Goal: Task Accomplishment & Management: Complete application form

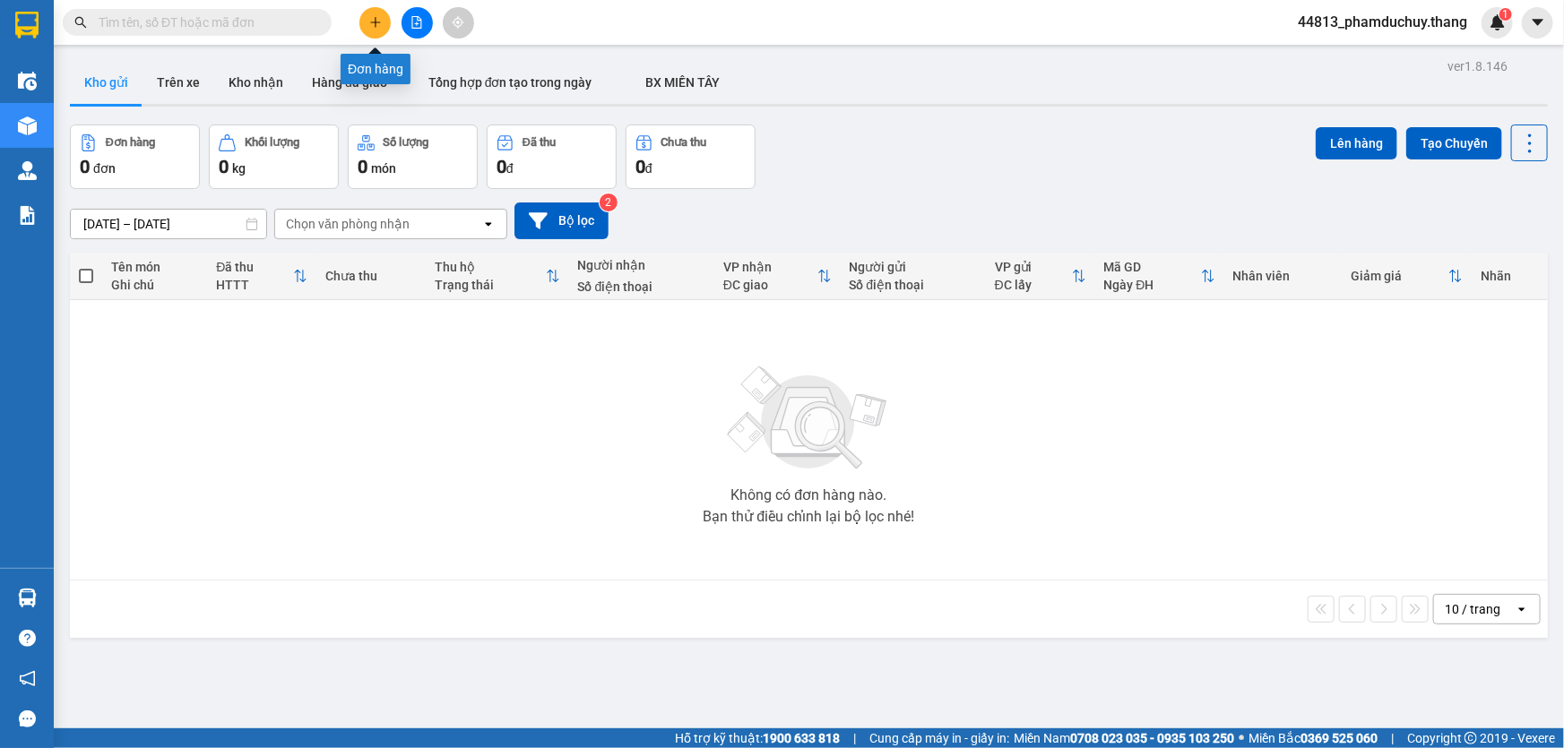
click at [378, 28] on icon "plus" at bounding box center [375, 22] width 13 height 13
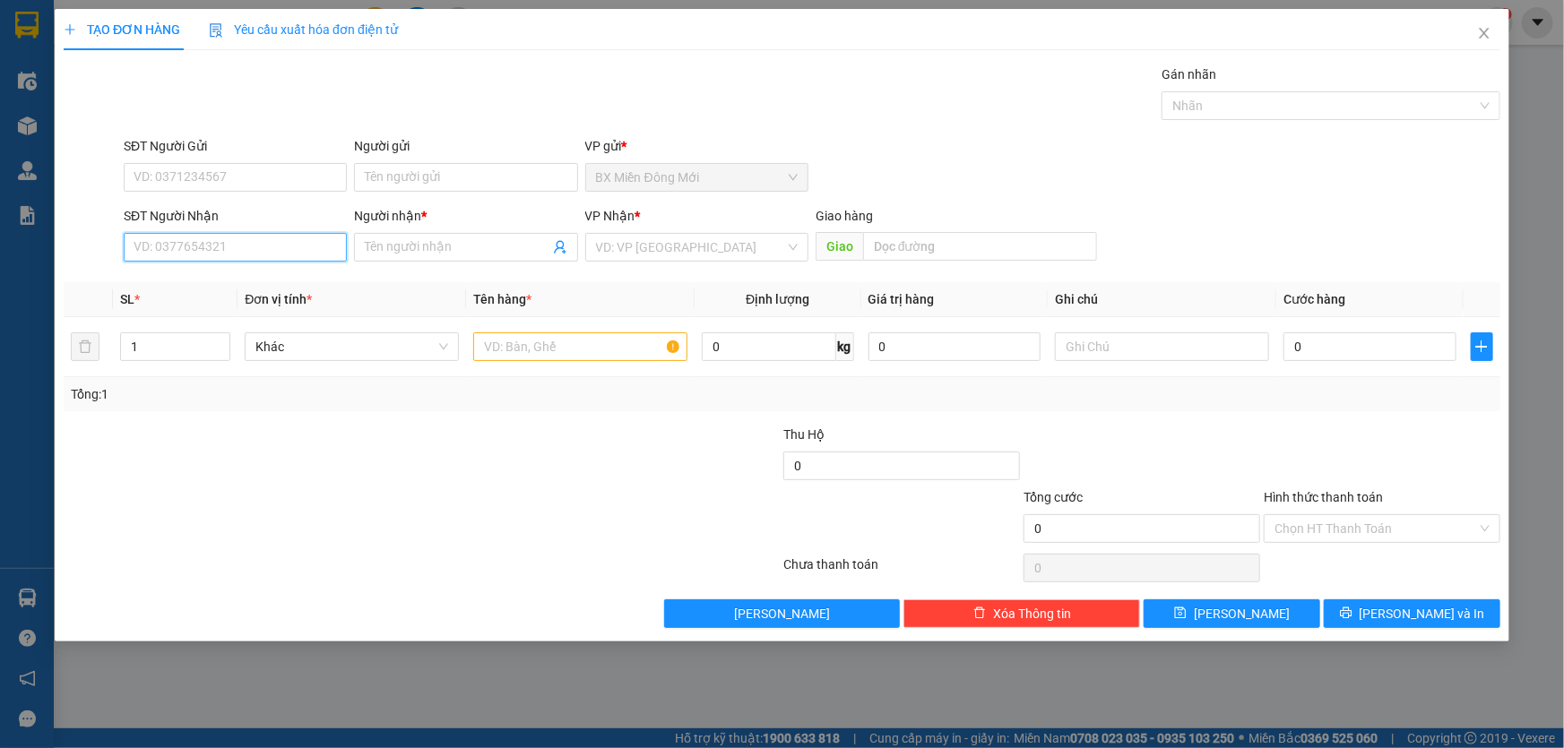
click at [231, 249] on input "SĐT Người Nhận" at bounding box center [235, 247] width 223 height 29
type input "0984825780"
click at [448, 253] on input "Người nhận *" at bounding box center [457, 247] width 184 height 20
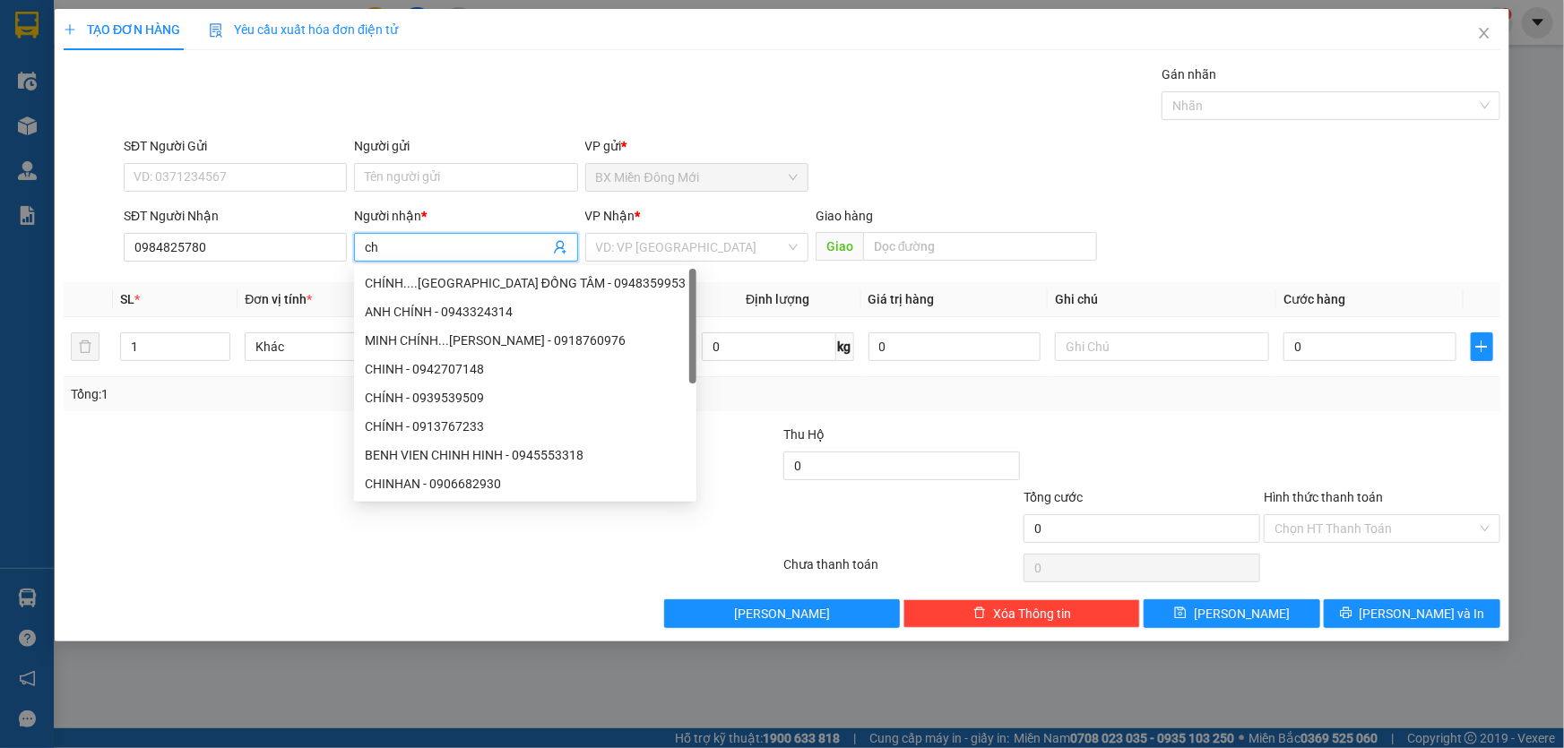
type input "c"
type input "CHIN"
click at [447, 304] on div "ANH CHÍNH - 0943324314" at bounding box center [525, 312] width 321 height 20
type input "0943324314"
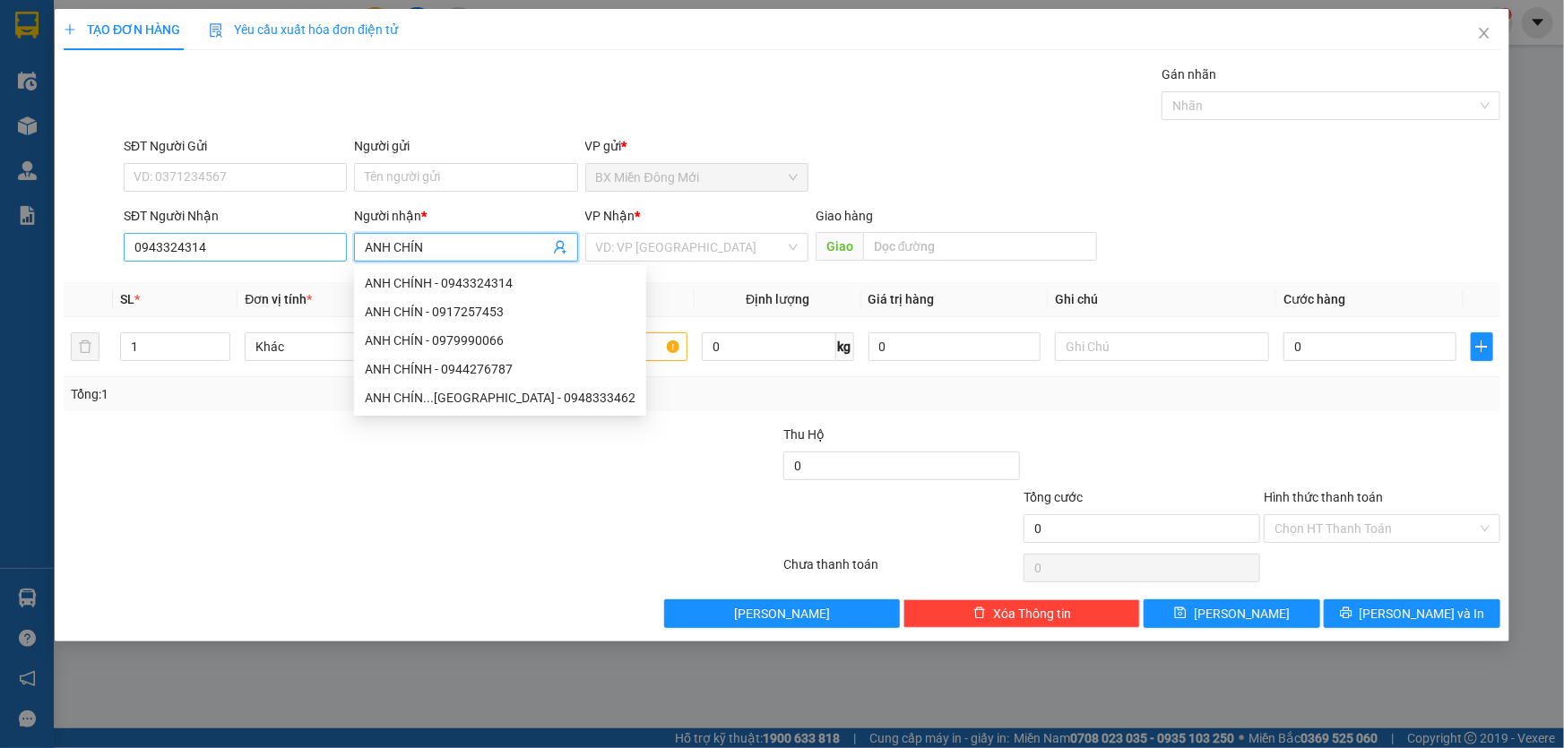
type input "ANH CHÍN"
click at [275, 256] on input "0943324314" at bounding box center [235, 247] width 223 height 29
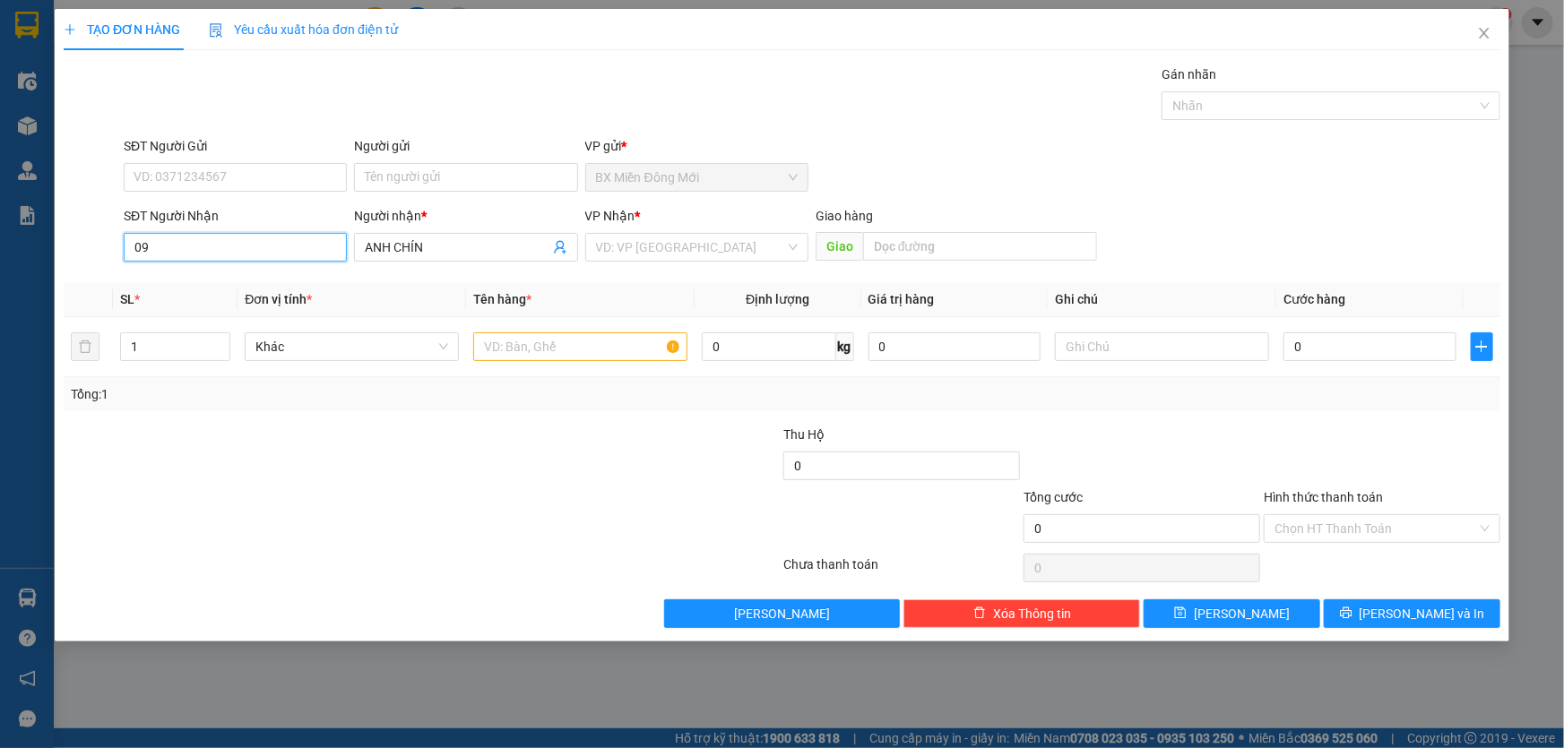
type input "0"
type input "0984825780"
click at [633, 243] on input "search" at bounding box center [690, 247] width 189 height 27
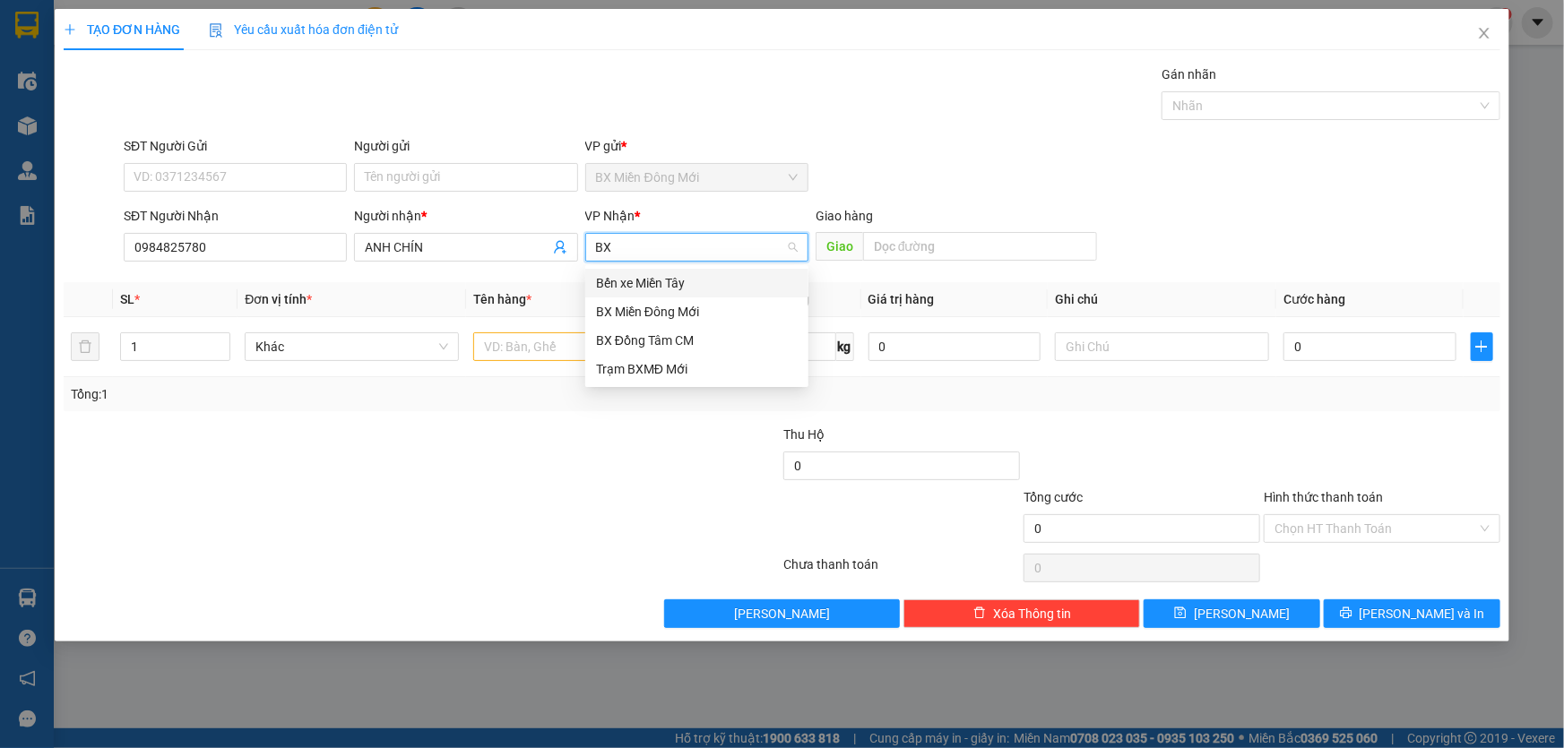
type input "B"
type input "\"
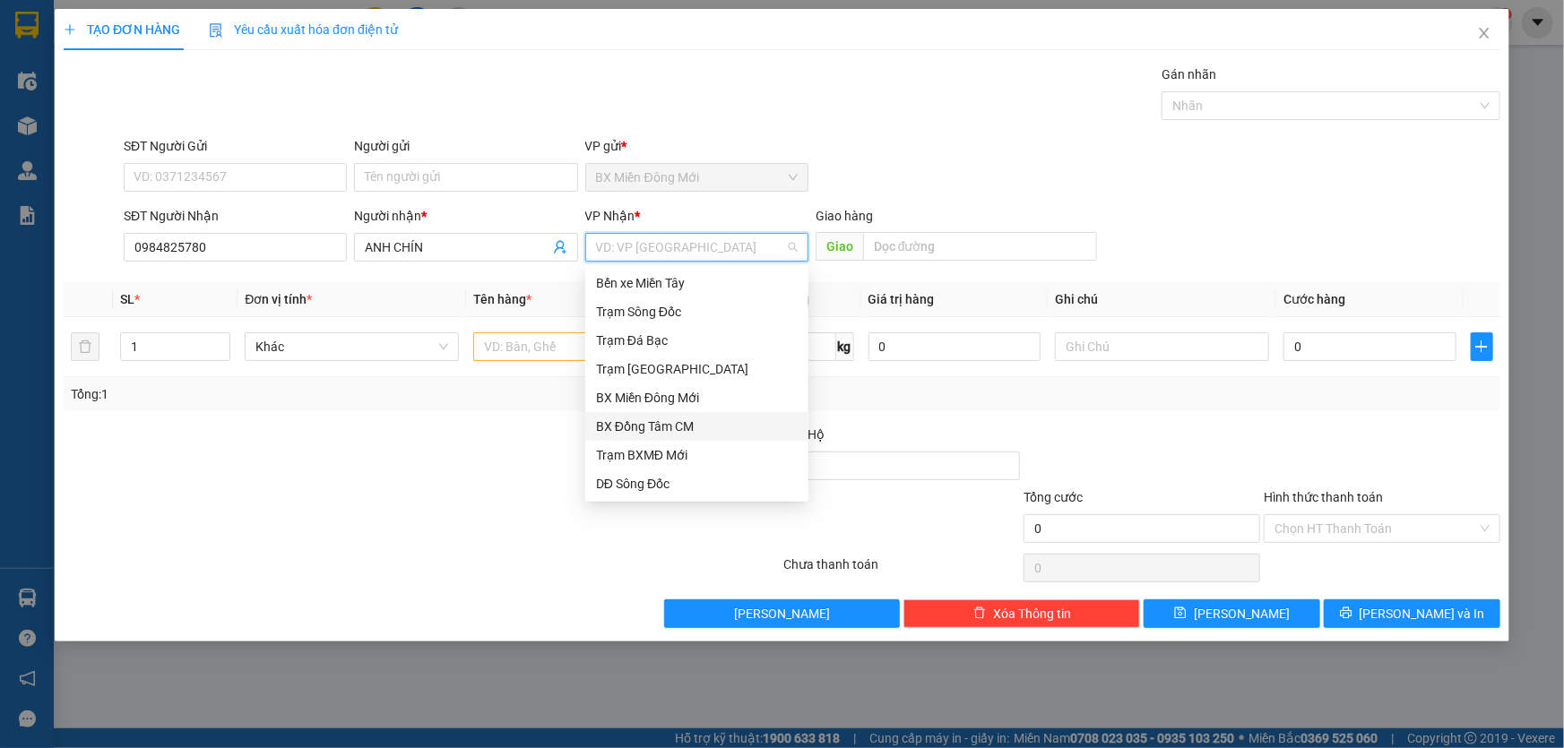
click at [681, 430] on div "BX Đồng Tâm CM" at bounding box center [697, 427] width 202 height 20
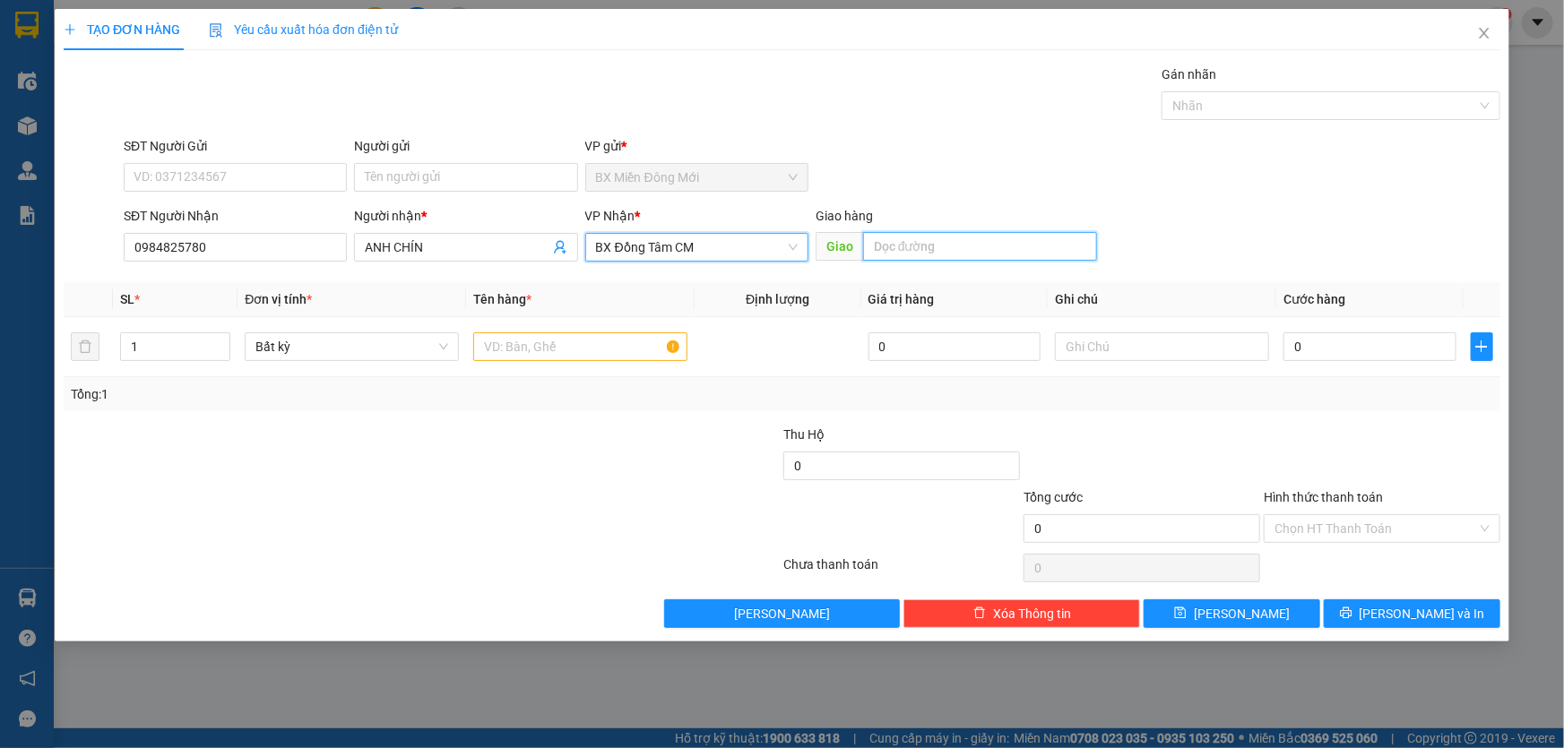
click at [950, 259] on input "text" at bounding box center [980, 246] width 234 height 29
type input "BXDTAM"
click at [650, 349] on input "text" at bounding box center [580, 346] width 214 height 29
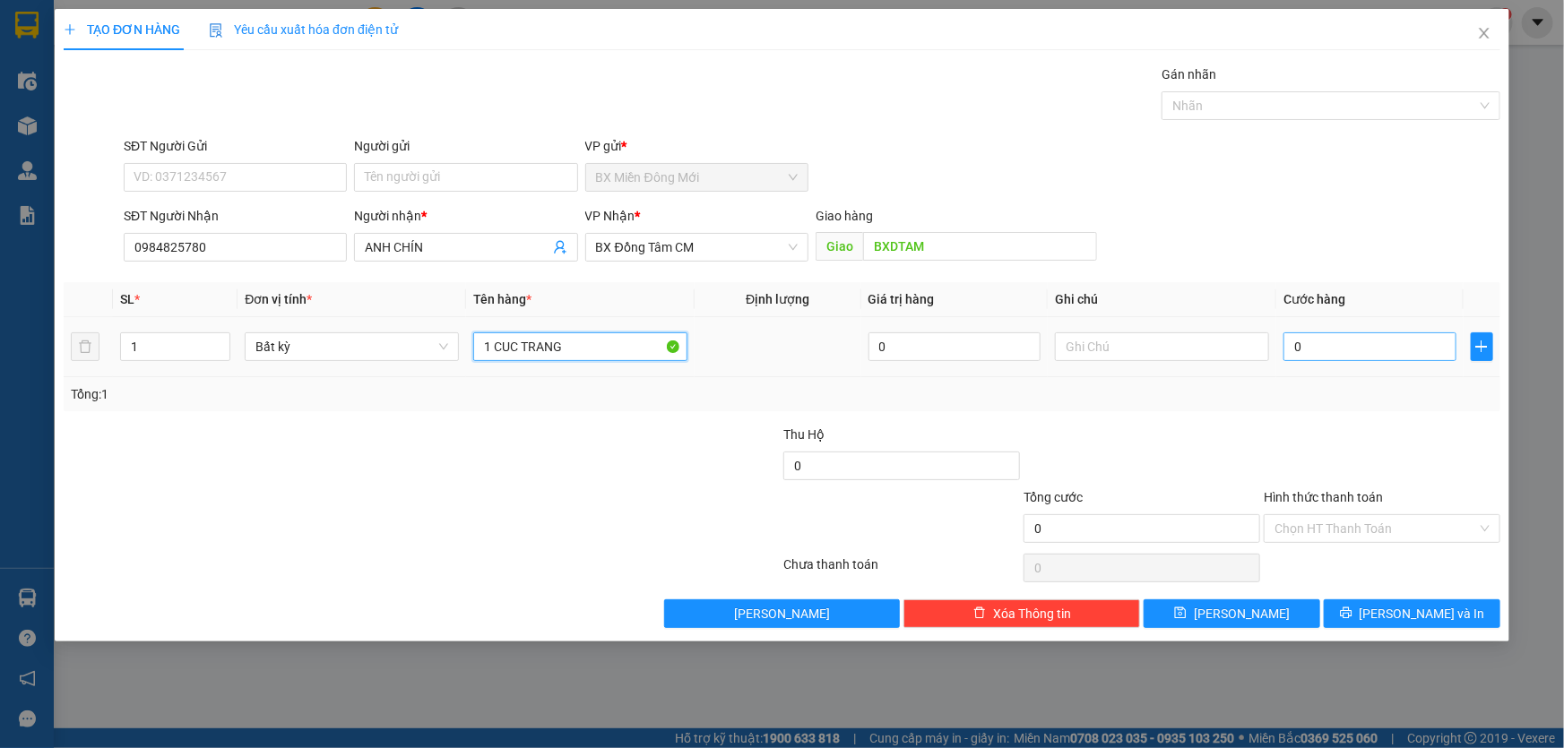
type input "1 CUC TRANG"
click at [1329, 341] on input "0" at bounding box center [1369, 346] width 173 height 29
type input "3"
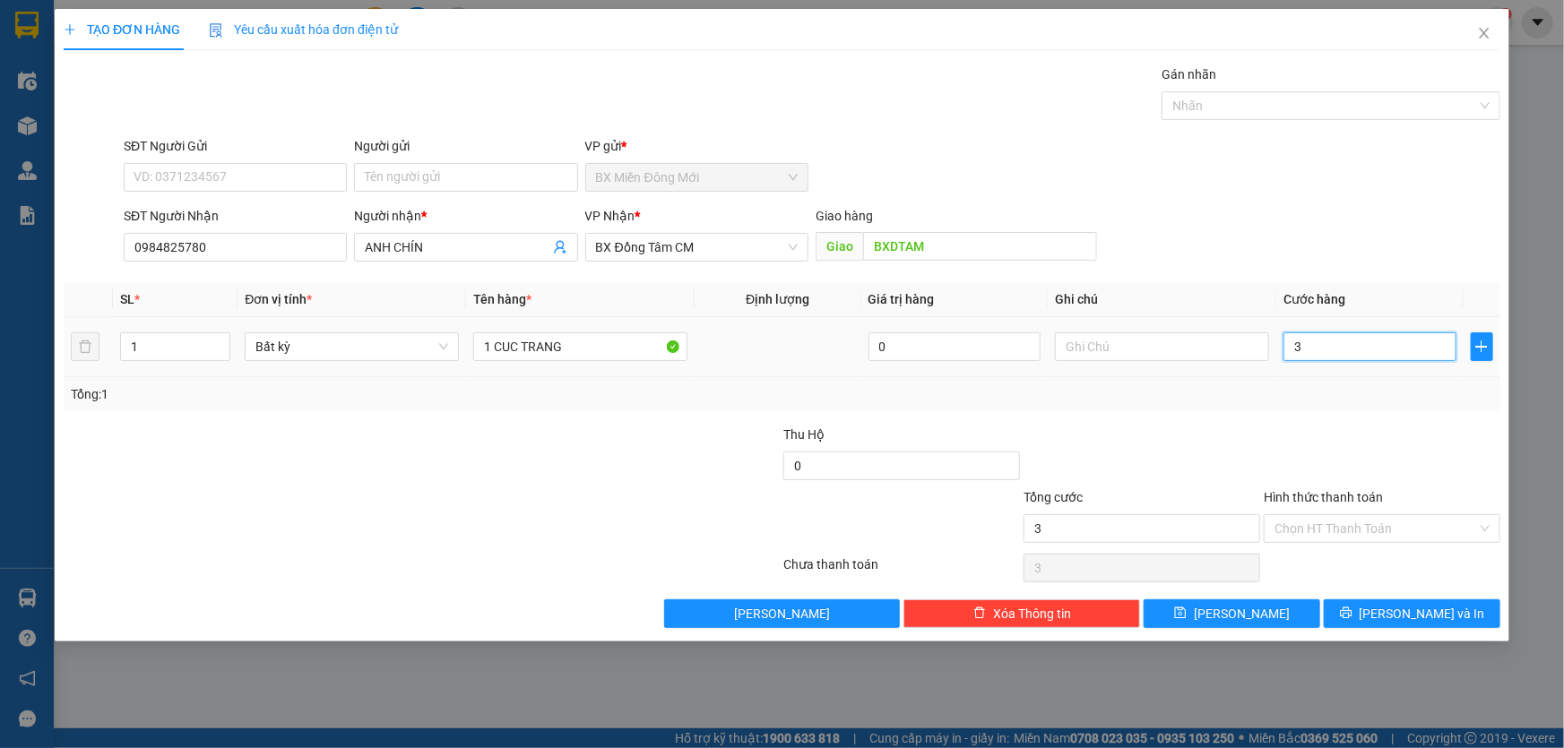
type input "30"
type input "300"
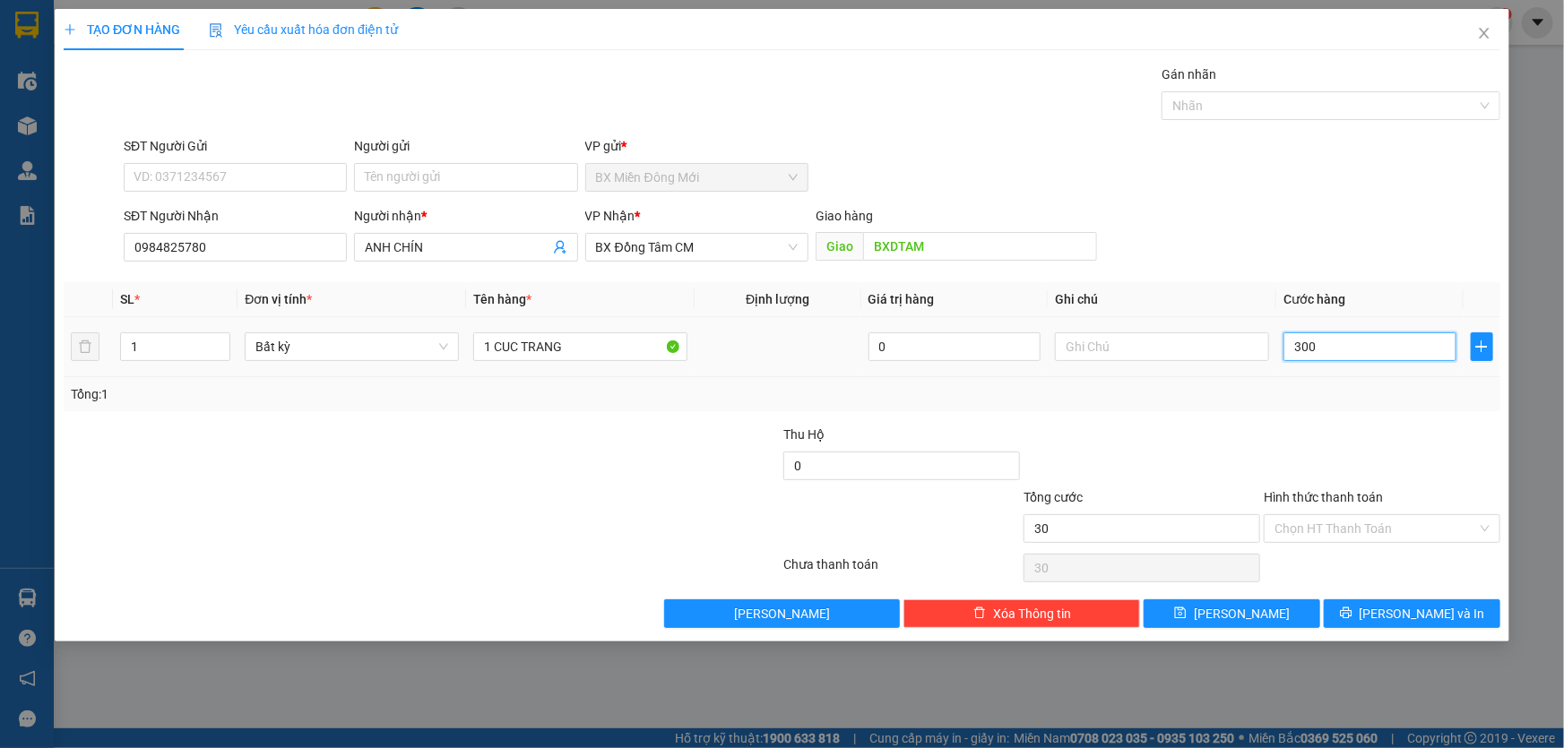
type input "300"
type input "3.000"
type input "30.000"
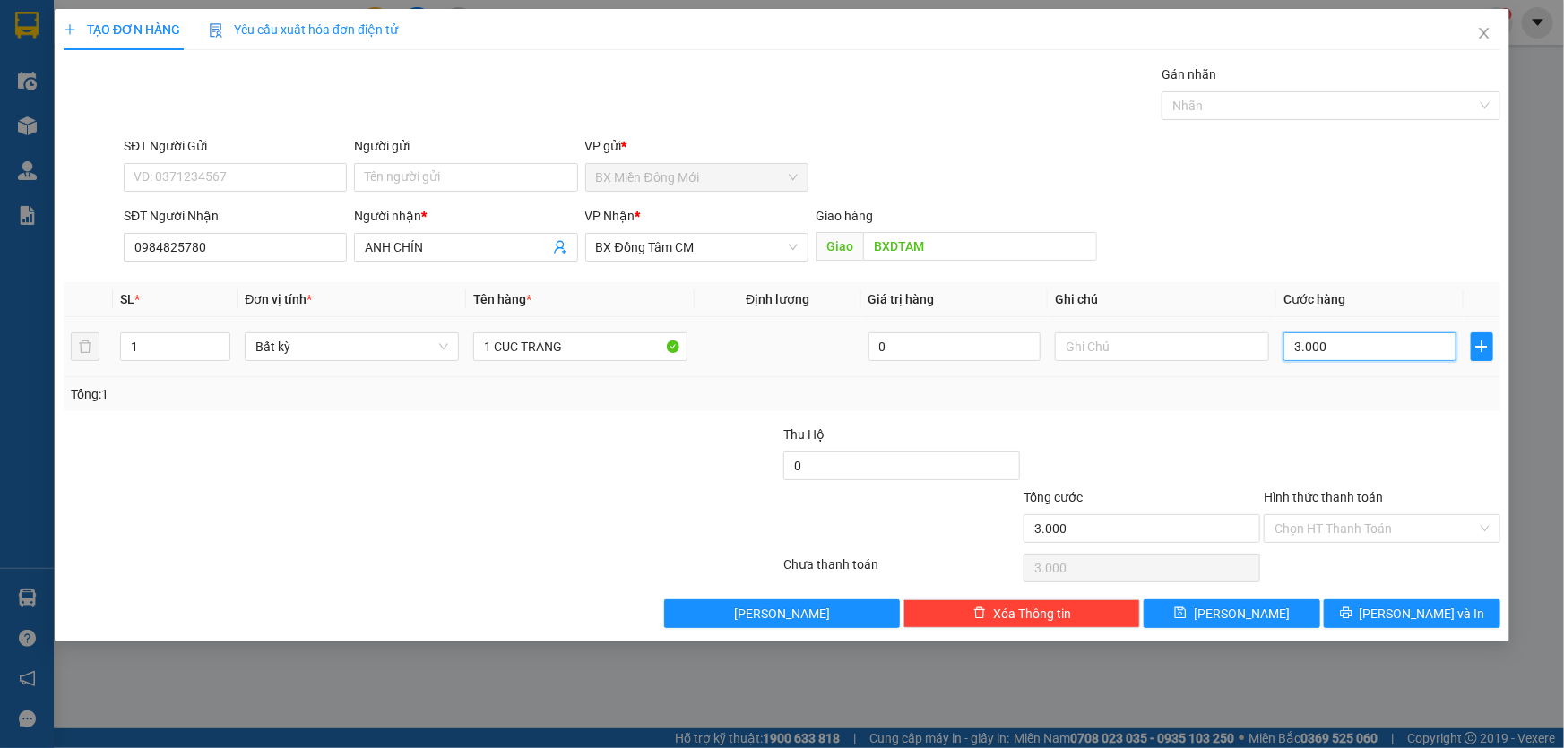
type input "30.000"
click at [1266, 406] on div "Tổng: 1" at bounding box center [782, 394] width 1436 height 34
click at [1341, 524] on input "Hình thức thanh toán" at bounding box center [1375, 528] width 203 height 27
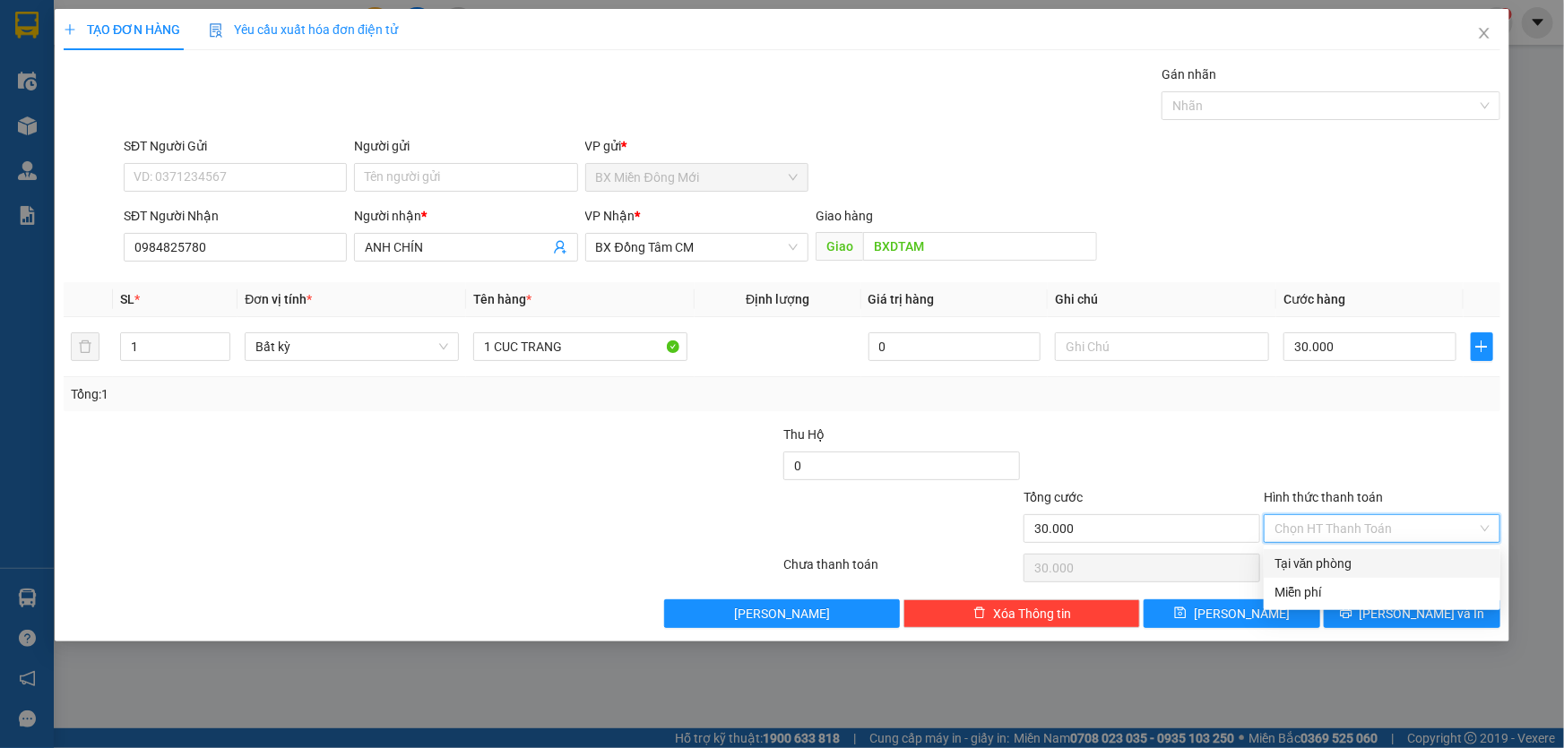
click at [1174, 452] on div at bounding box center [1142, 456] width 240 height 63
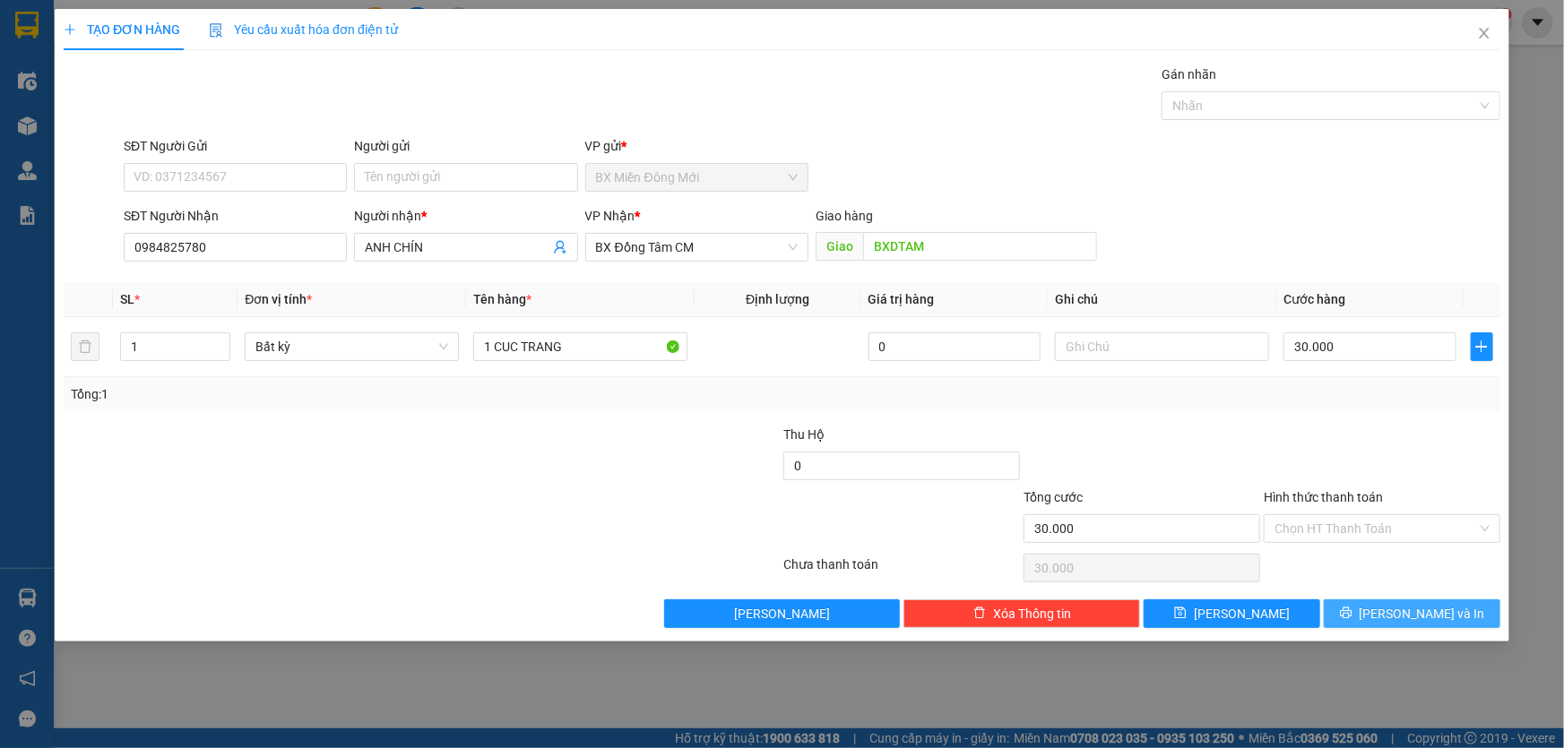
click at [1401, 611] on span "[PERSON_NAME] và In" at bounding box center [1421, 614] width 125 height 20
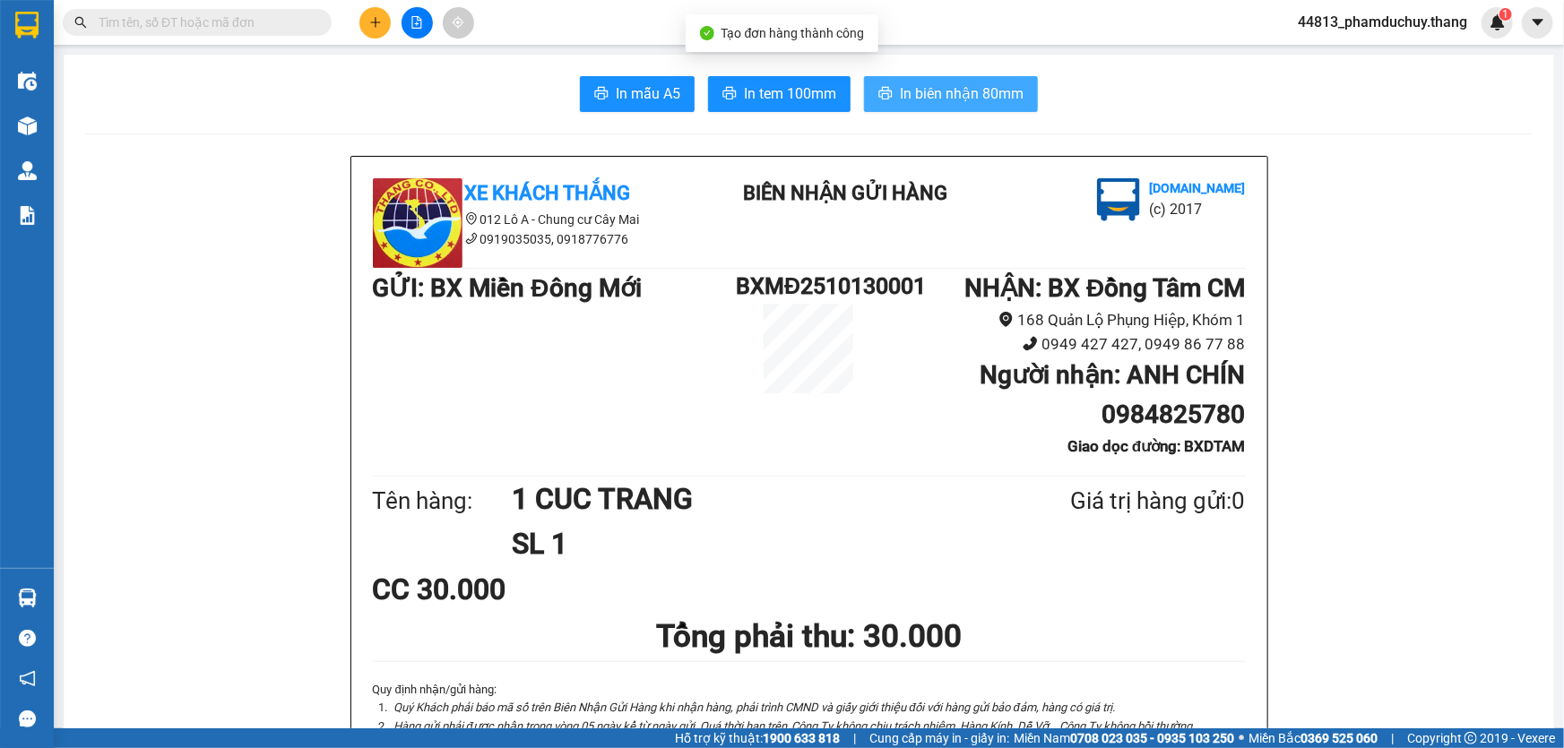
click at [924, 91] on span "In biên nhận 80mm" at bounding box center [962, 93] width 124 height 22
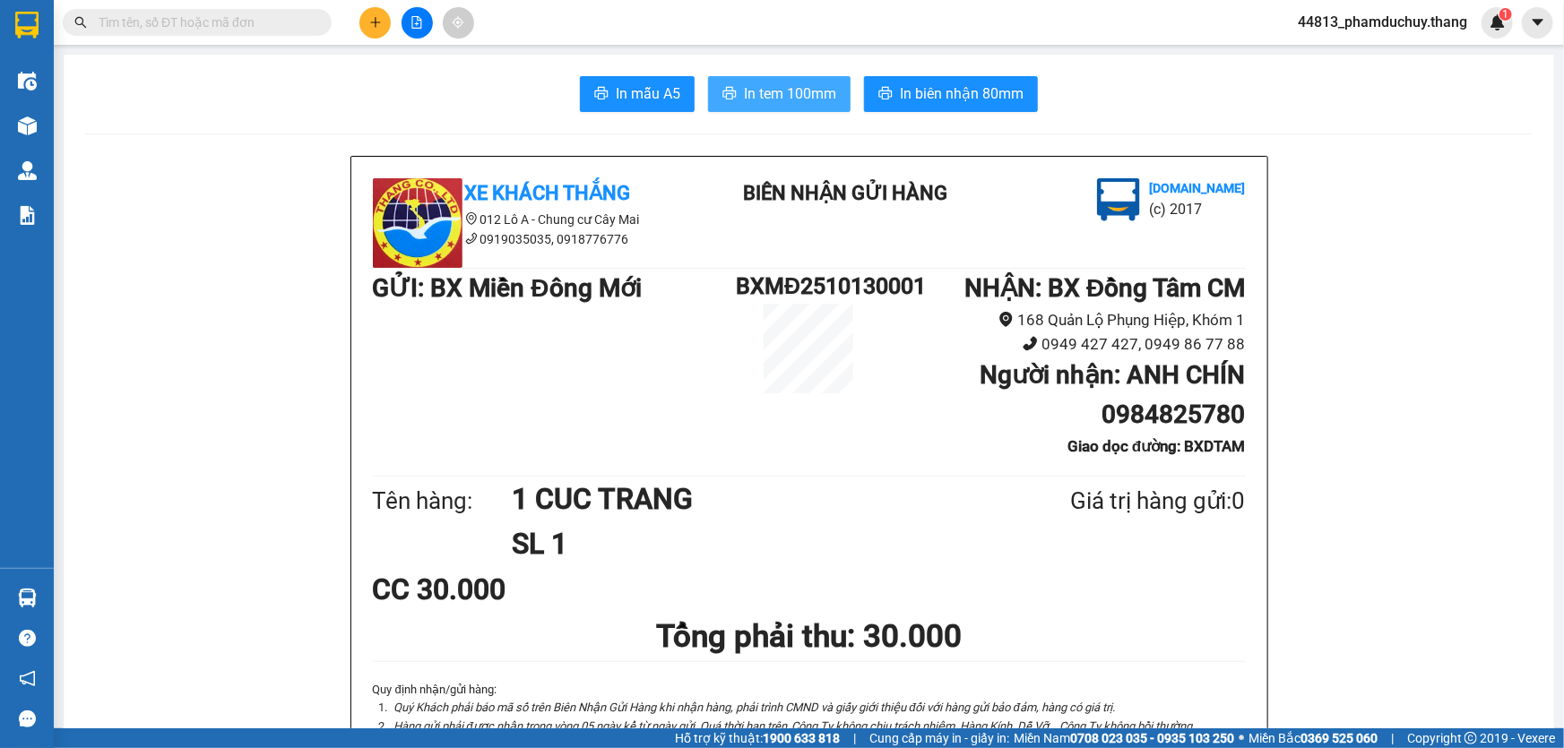
click at [808, 91] on span "In tem 100mm" at bounding box center [790, 93] width 92 height 22
